Goal: Information Seeking & Learning: Learn about a topic

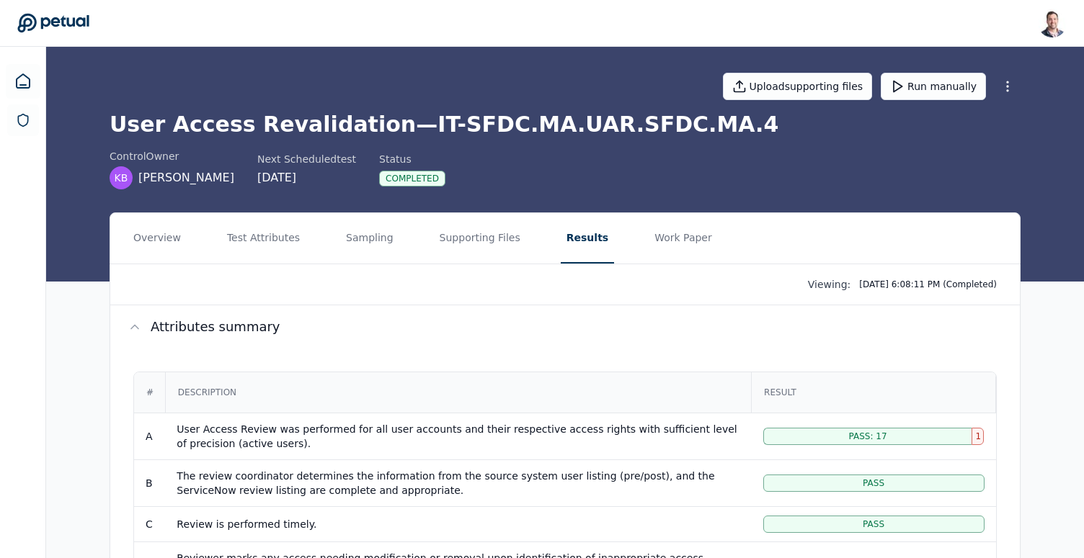
scroll to position [0, 210]
click at [23, 81] on icon at bounding box center [22, 81] width 17 height 17
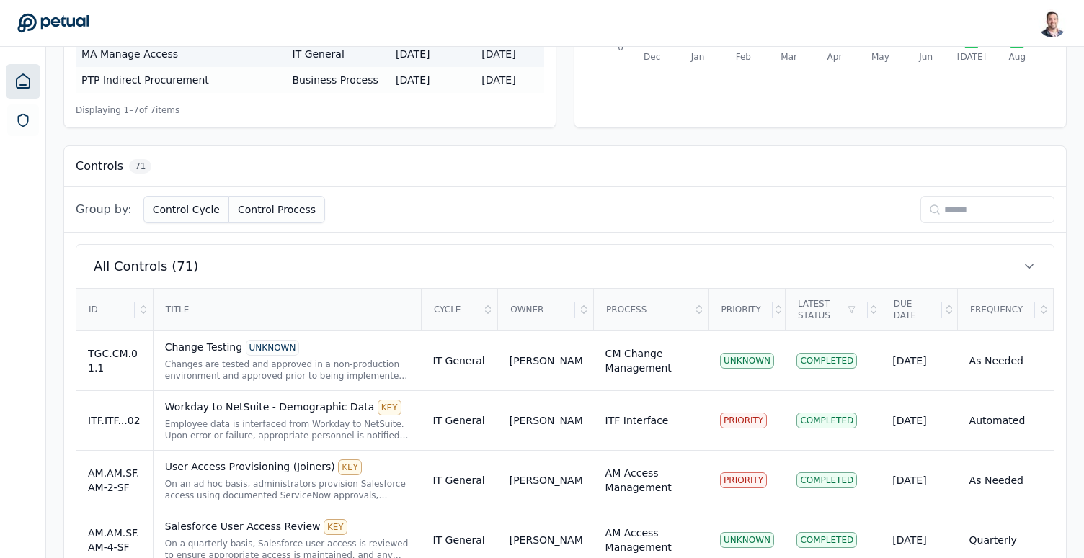
scroll to position [398, 0]
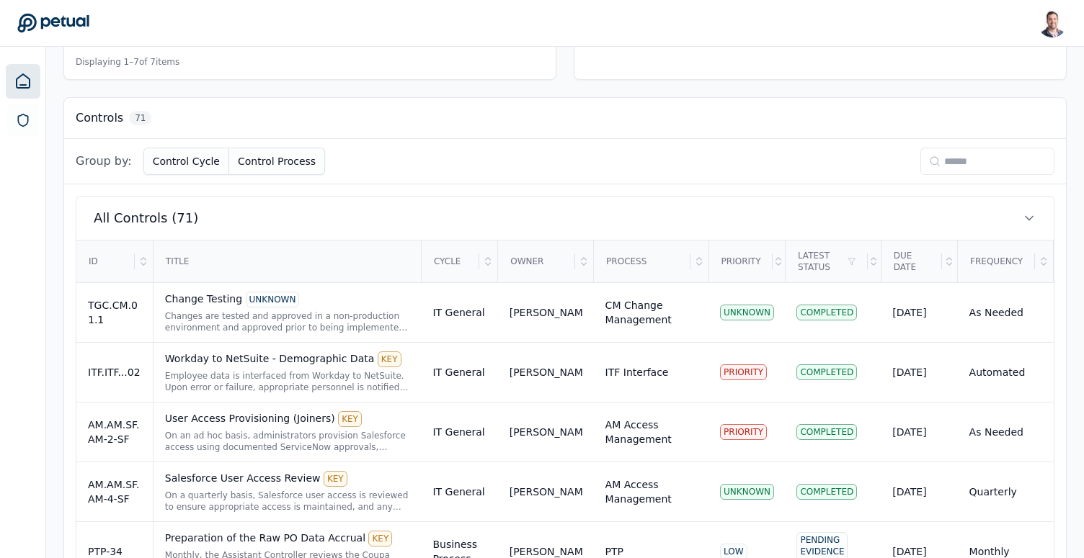
click at [478, 316] on td "IT General" at bounding box center [459, 313] width 76 height 60
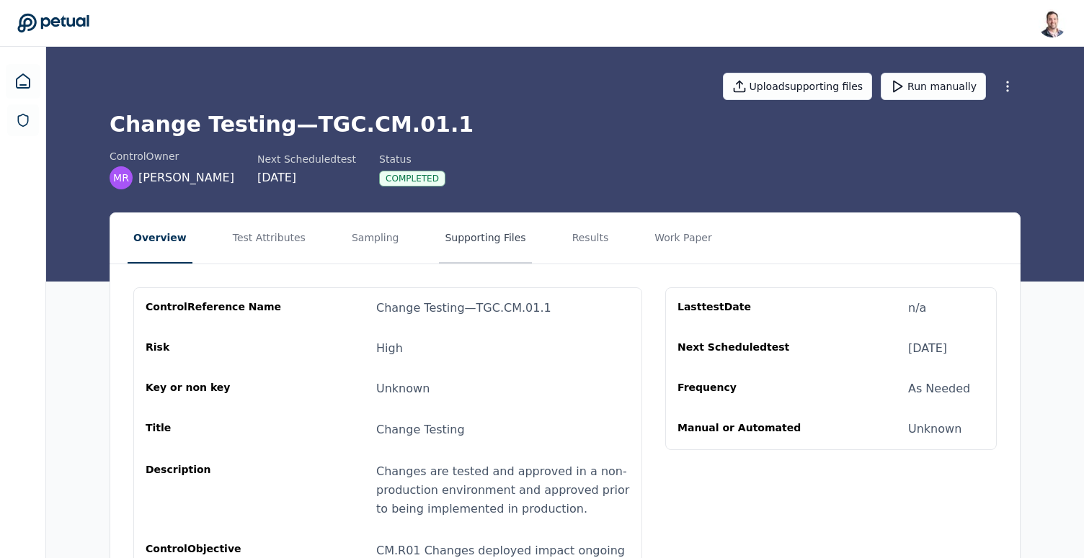
click at [494, 242] on button "Supporting Files" at bounding box center [485, 238] width 92 height 50
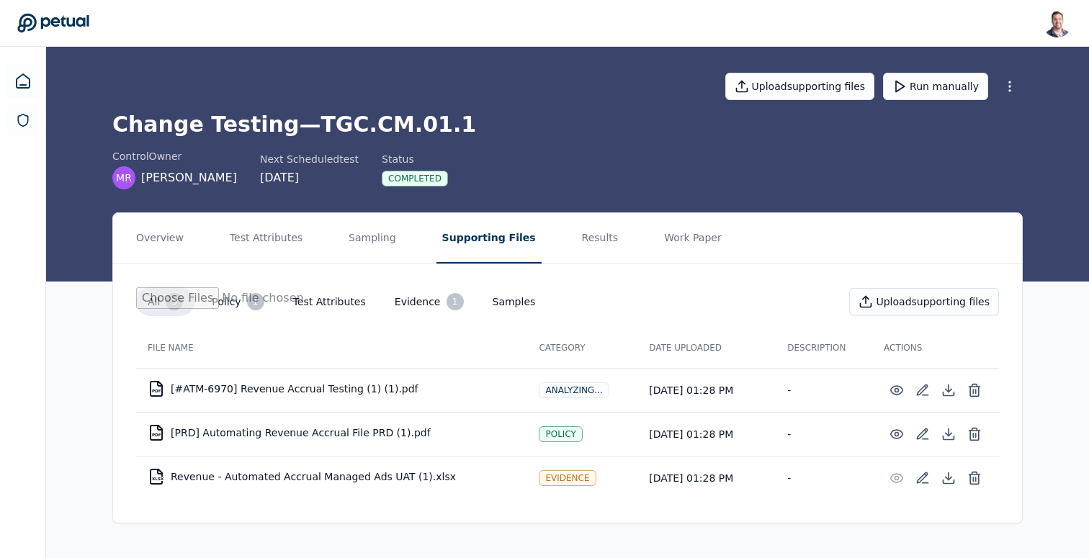
click at [398, 122] on h1 "Change Testing — TGC.CM.01.1" at bounding box center [567, 125] width 911 height 26
click at [421, 126] on h1 "Change Testing — TGC.CM.01.1" at bounding box center [567, 125] width 911 height 26
click at [390, 125] on h1 "Change Testing — TGC.CM.01.1" at bounding box center [567, 125] width 911 height 26
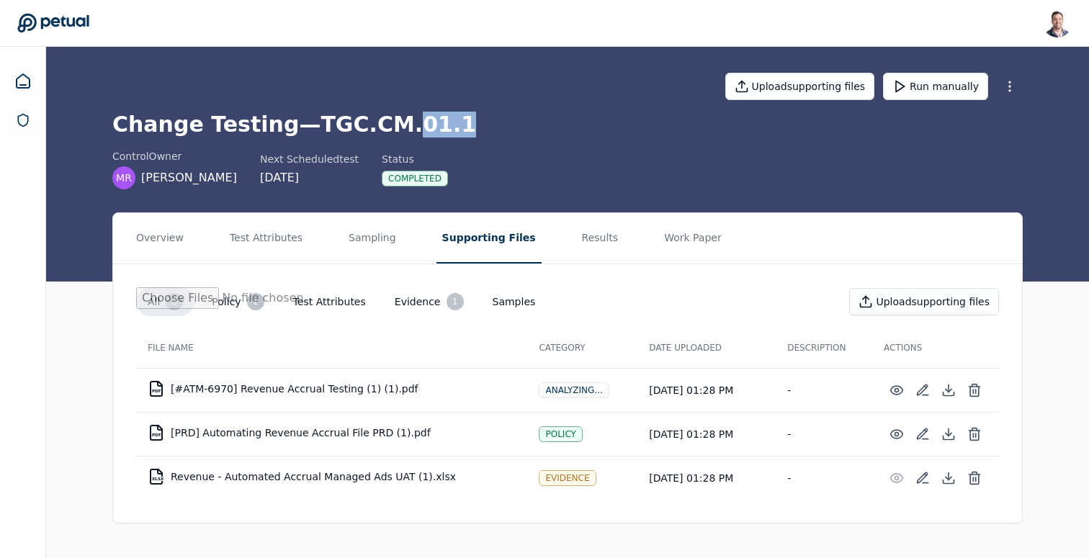
click at [482, 125] on h1 "Change Testing — TGC.CM.01.1" at bounding box center [567, 125] width 911 height 26
click at [397, 122] on h1 "Change Testing — TGC.CM.01.1" at bounding box center [567, 125] width 911 height 26
